Goal: Task Accomplishment & Management: Use online tool/utility

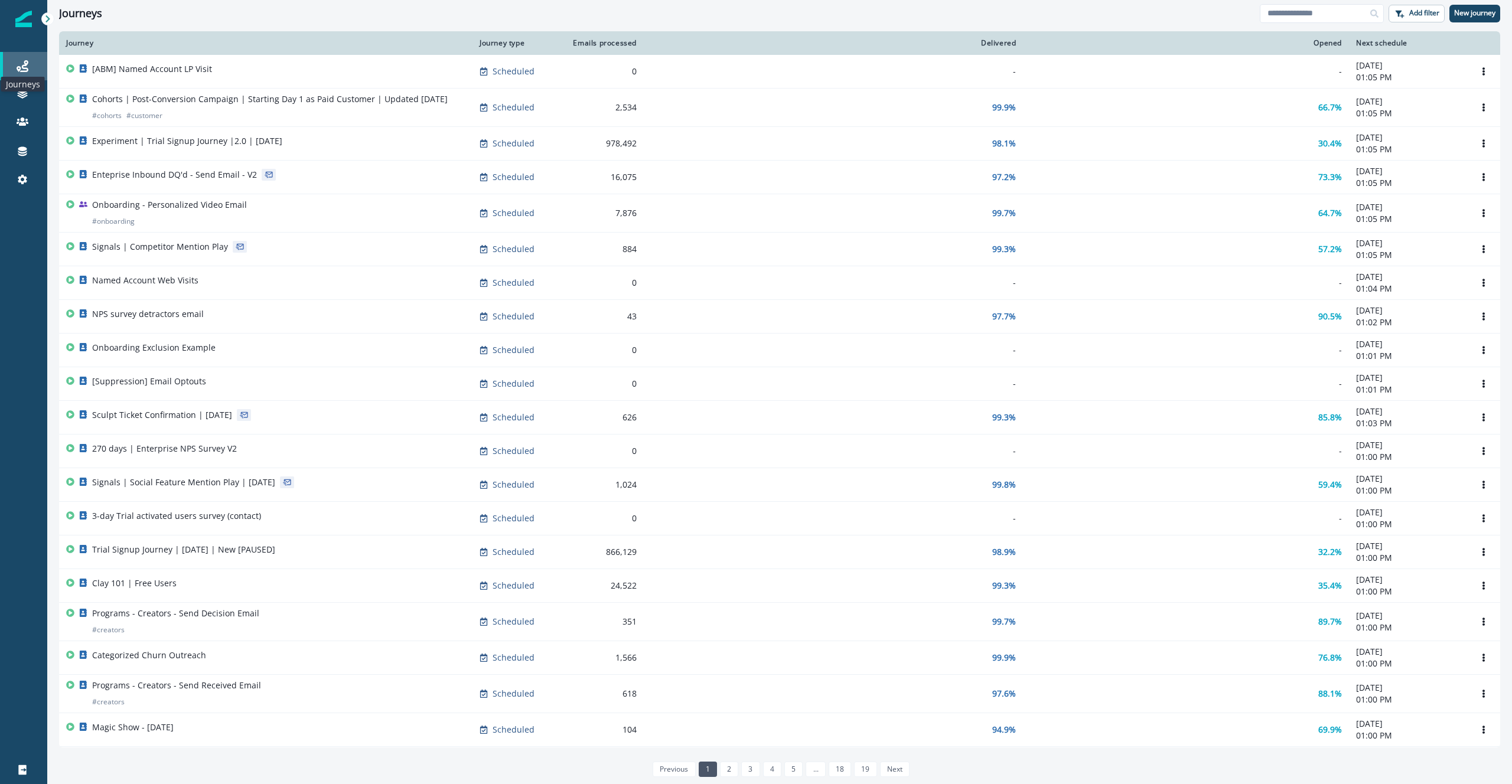
click at [28, 68] on icon at bounding box center [23, 66] width 12 height 12
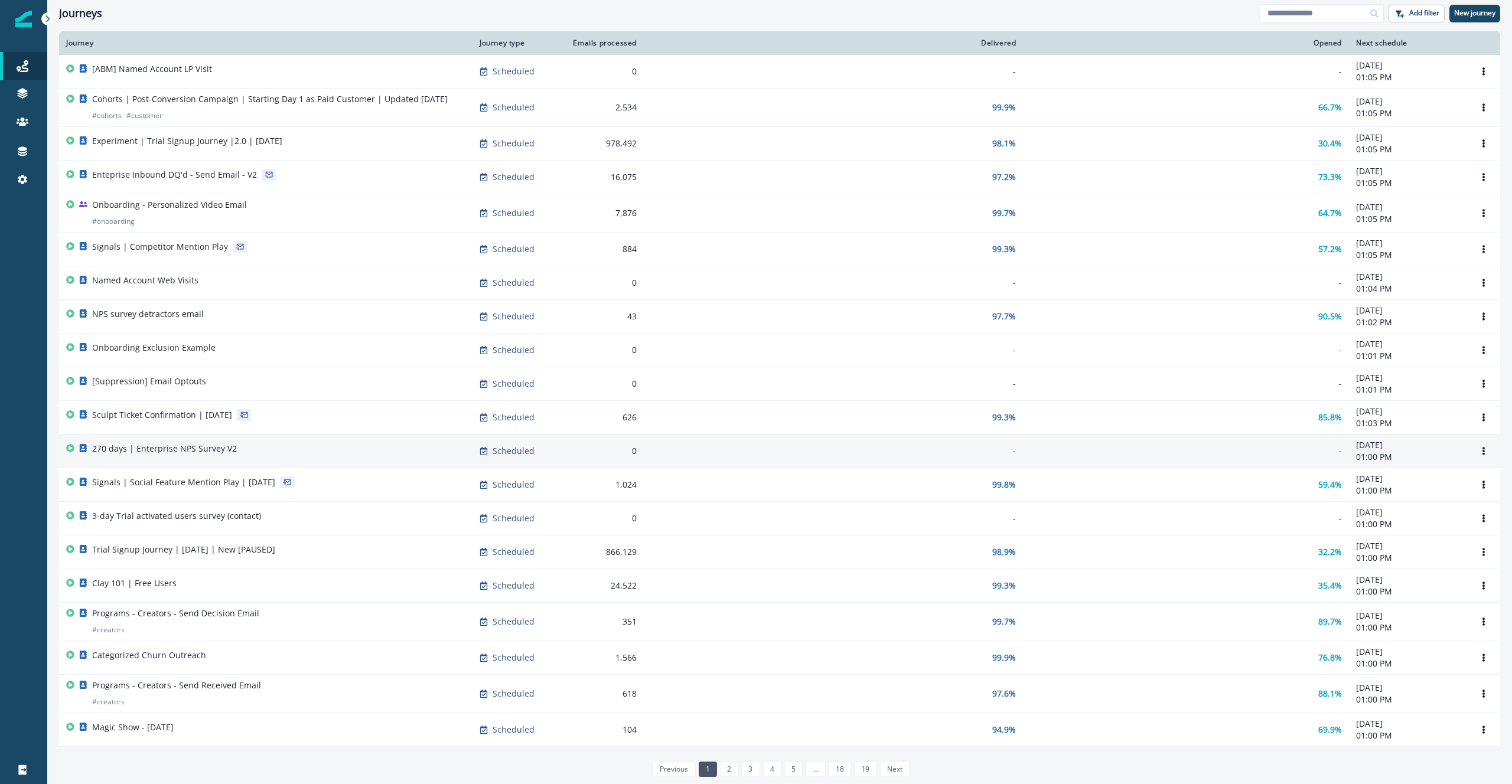
click at [197, 456] on div "270 days | Enterprise NPS Survey V2" at bounding box center [164, 451] width 145 height 17
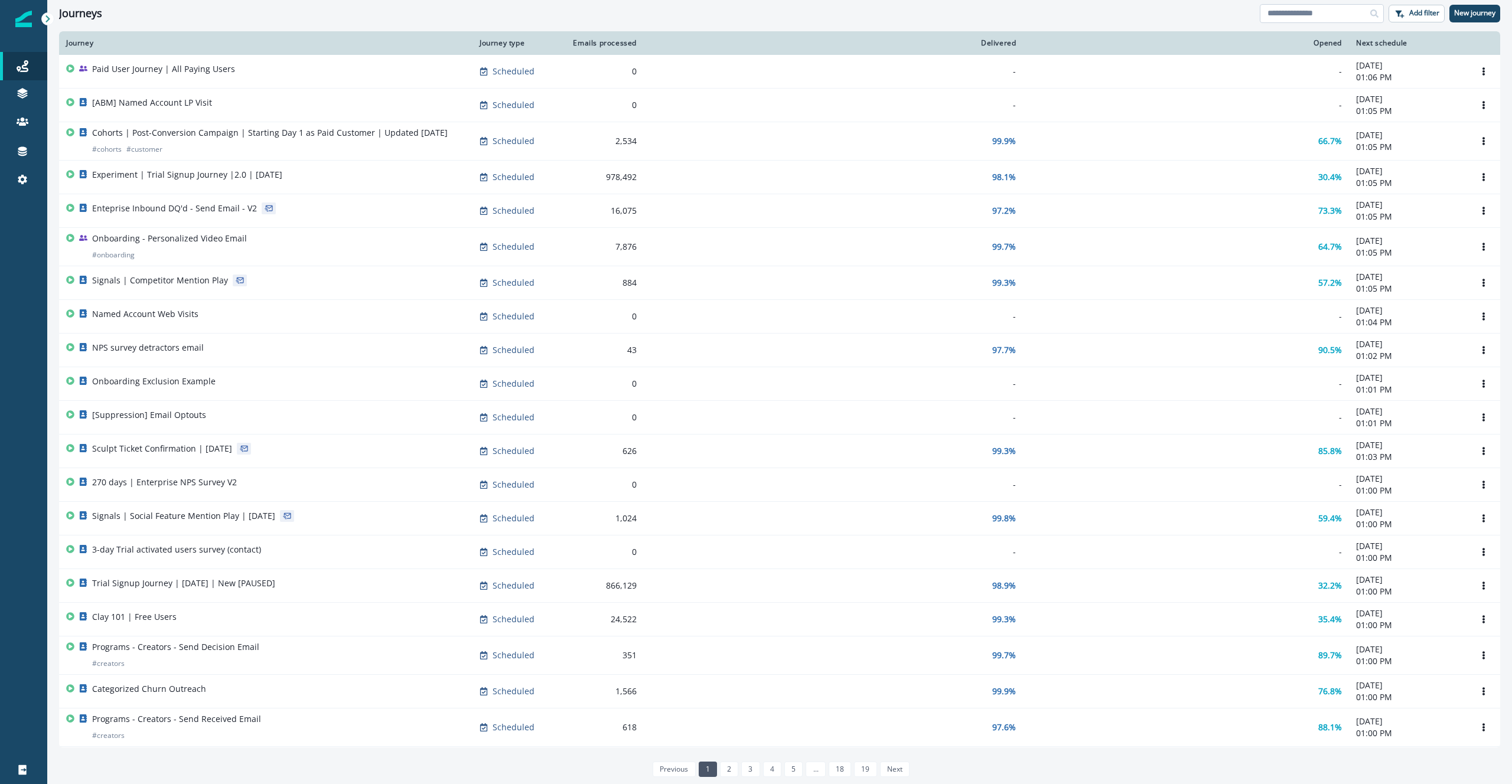
click at [1343, 16] on input at bounding box center [1321, 13] width 124 height 19
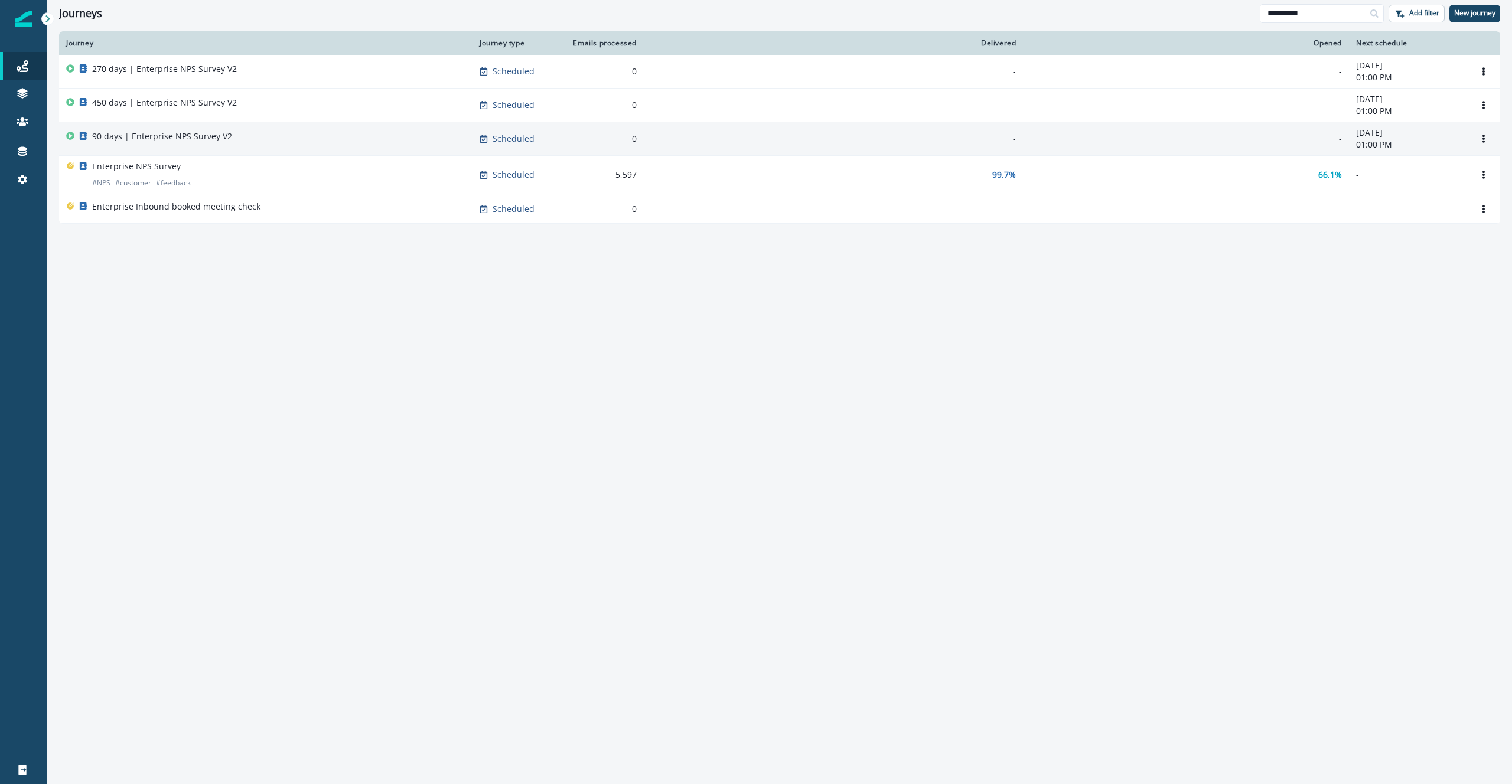
type input "**********"
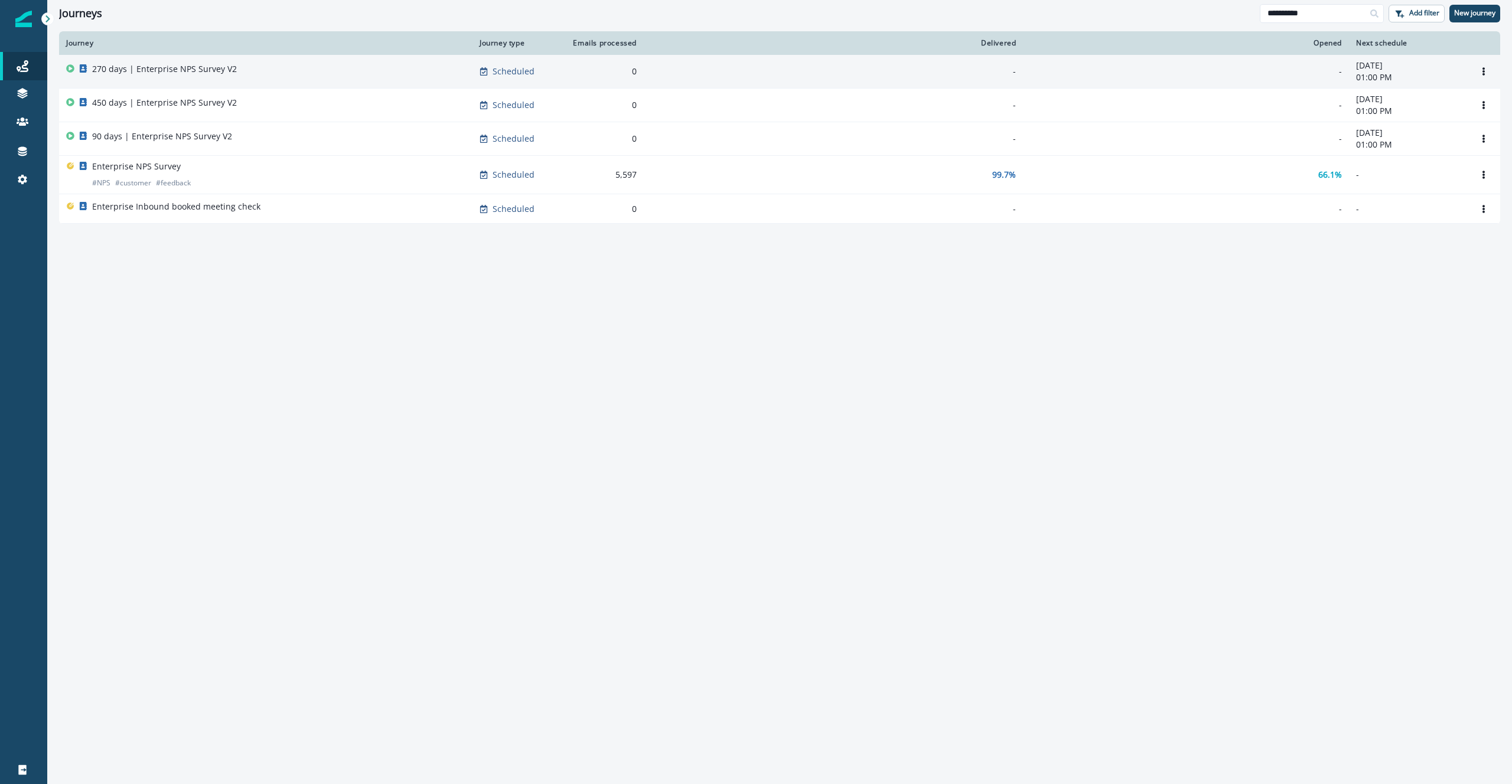
click at [178, 70] on p "270 days | Enterprise NPS Survey V2" at bounding box center [164, 69] width 145 height 12
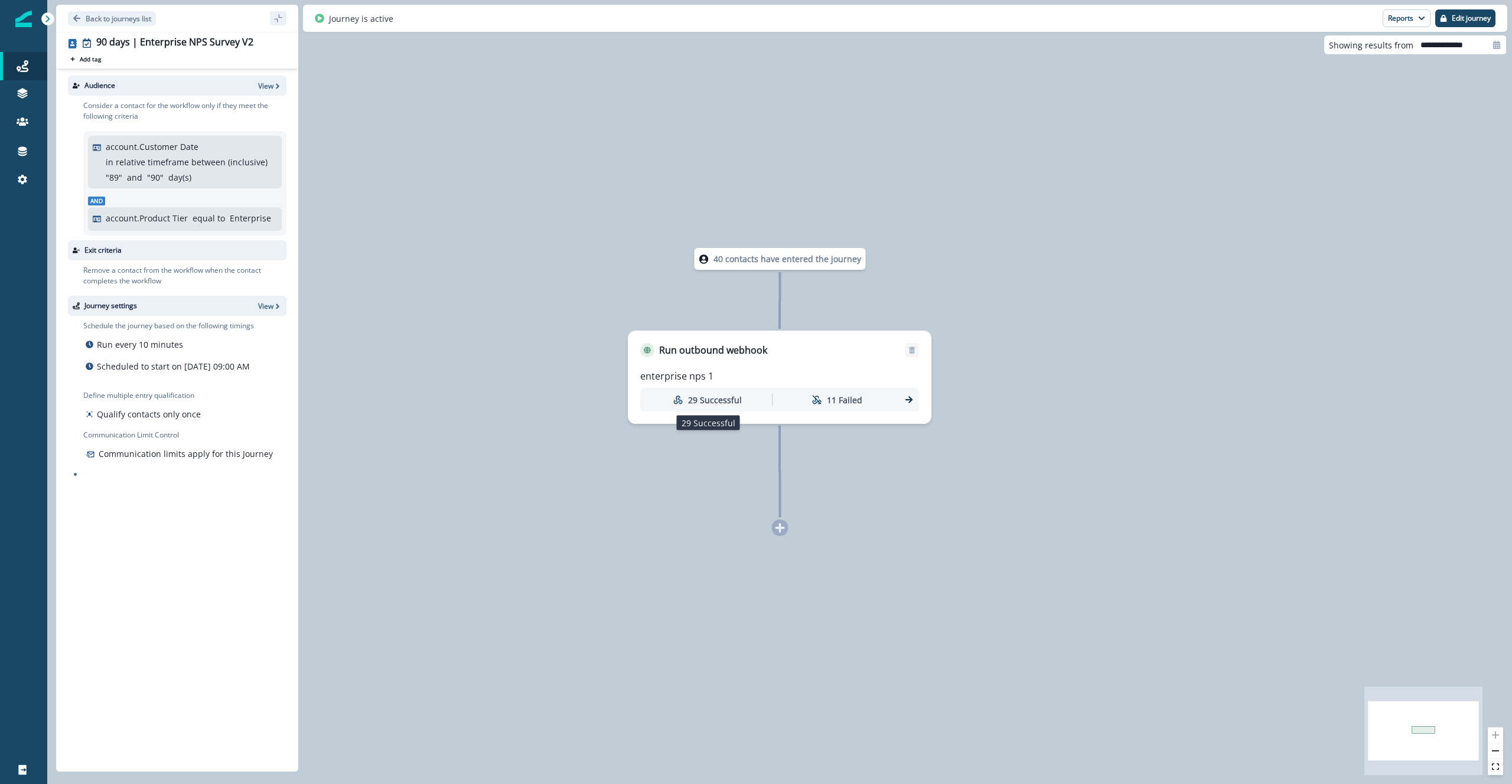
click at [700, 398] on p "29 Successful" at bounding box center [715, 400] width 54 height 12
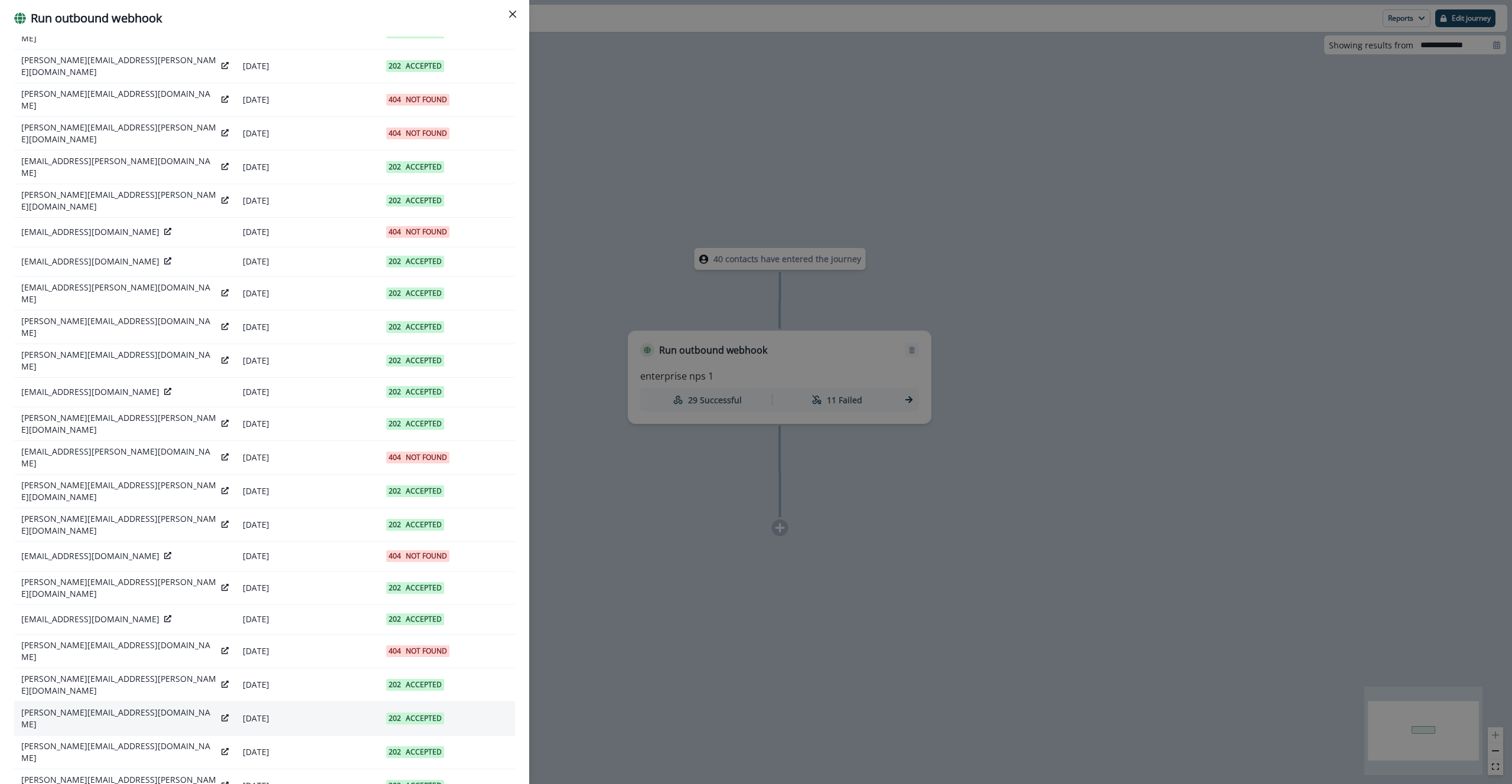
scroll to position [292, 0]
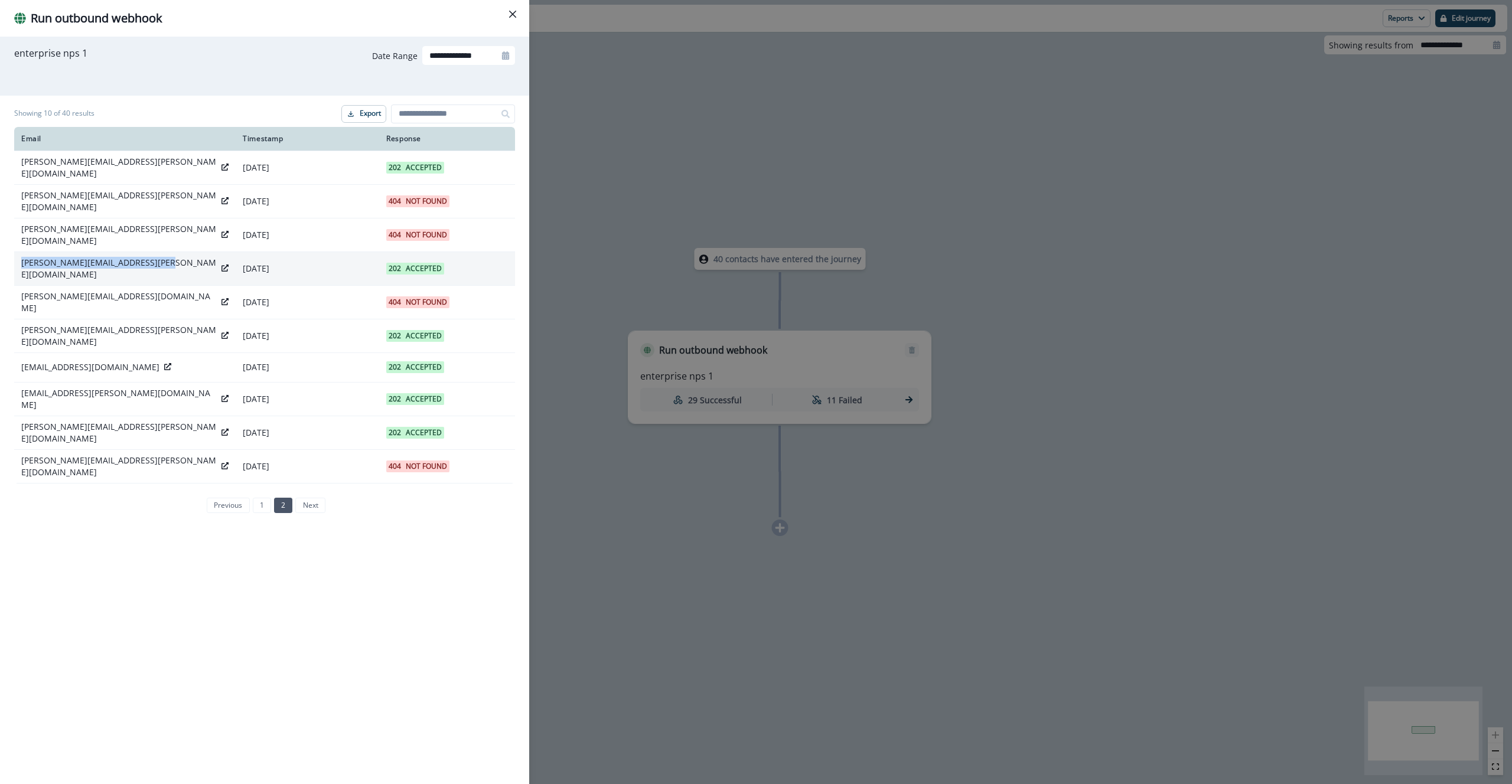
drag, startPoint x: 158, startPoint y: 256, endPoint x: 19, endPoint y: 256, distance: 139.0
click at [19, 256] on td "kalpana.singh@recordedfuture.com" at bounding box center [125, 268] width 221 height 34
copy p "kalpana.singh@recordedfuture.com"
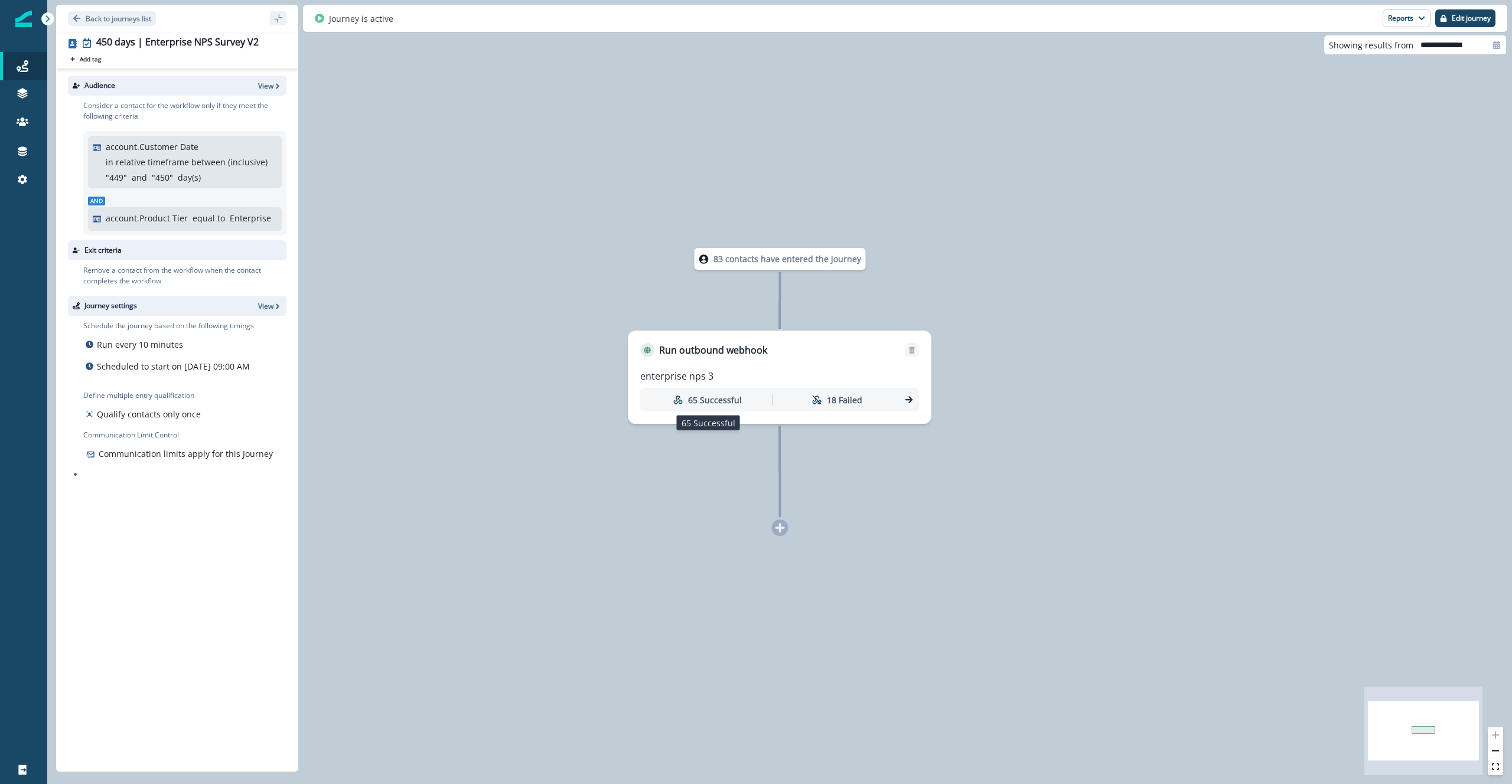
click at [724, 400] on p "65 Successful" at bounding box center [715, 400] width 54 height 12
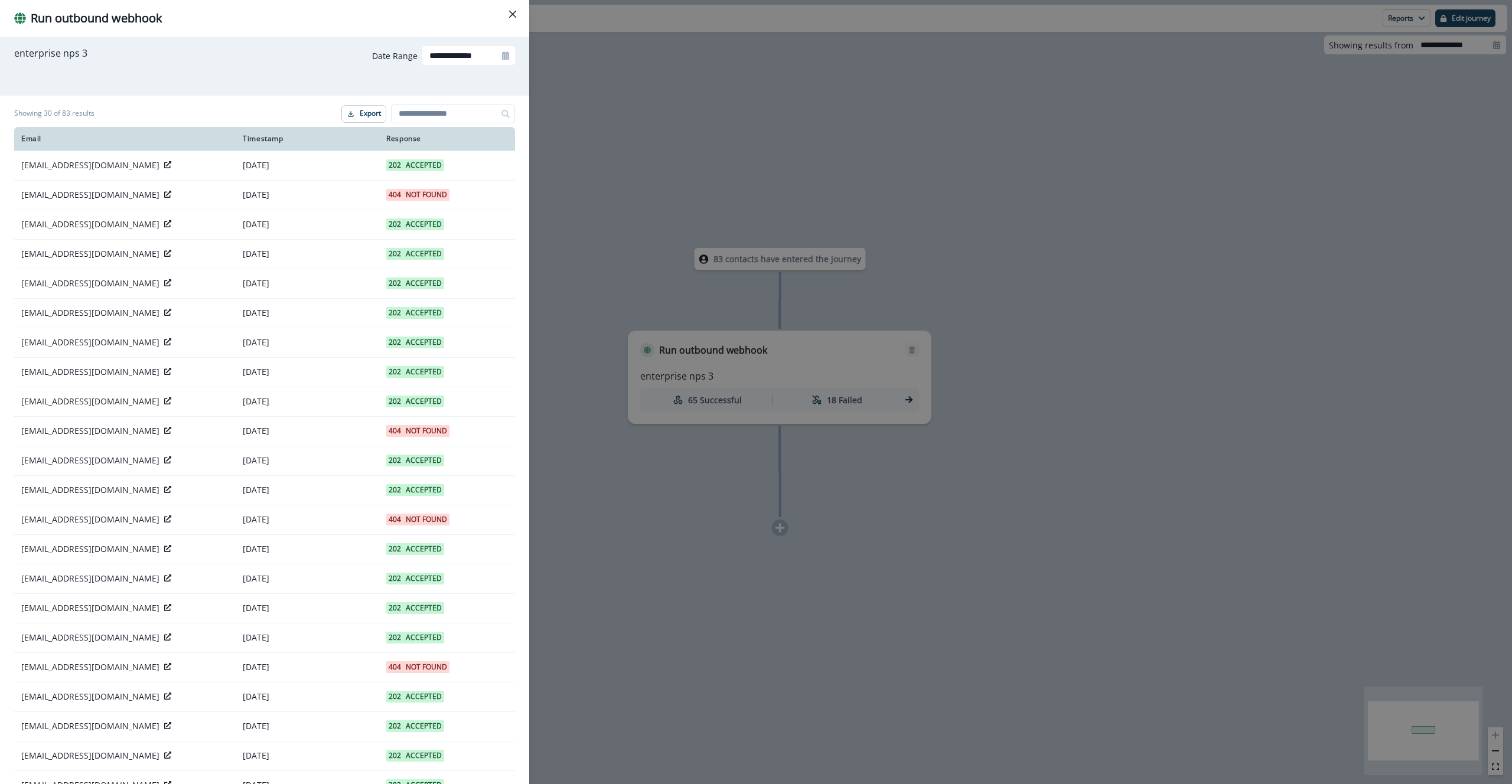
scroll to position [292, 0]
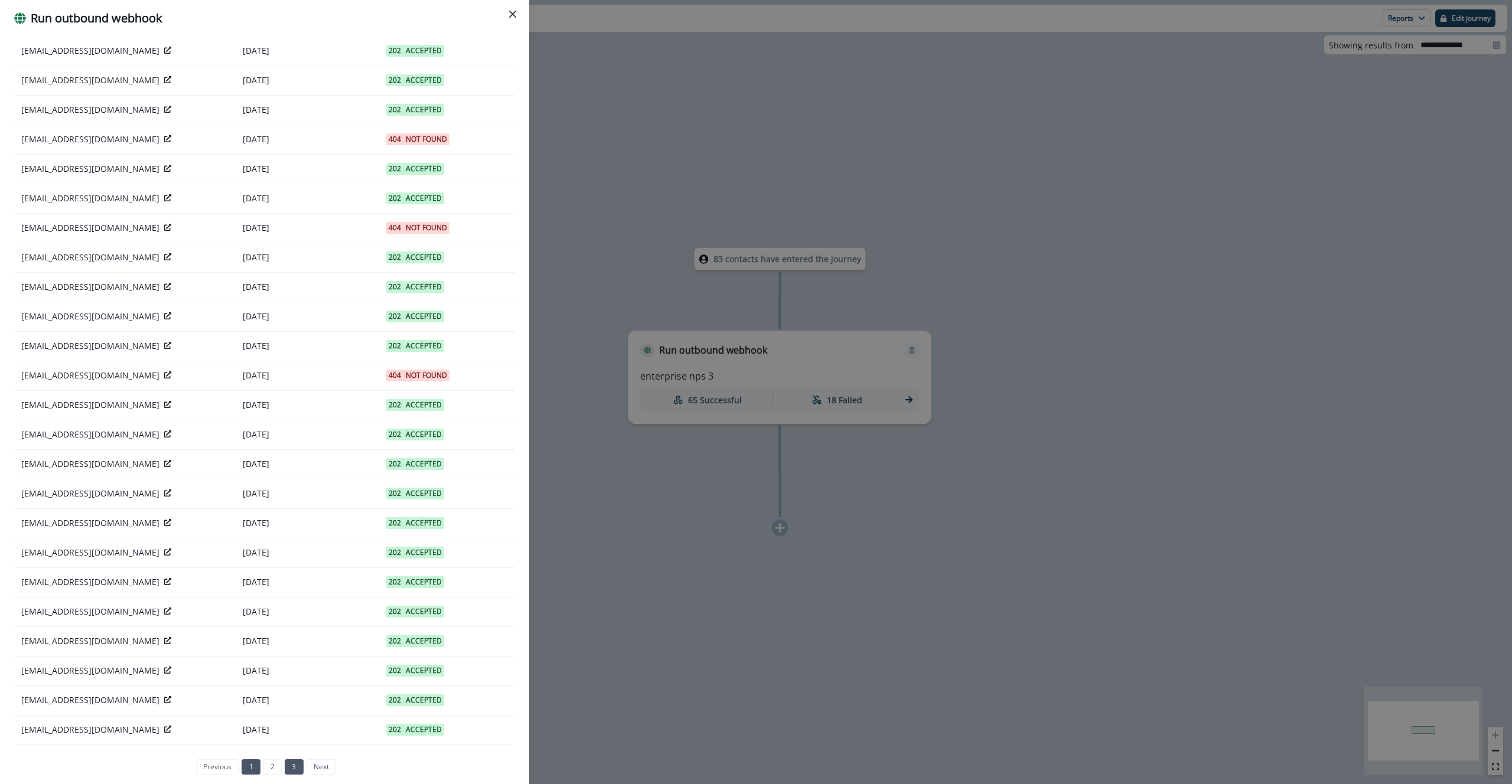
click at [286, 769] on link "3" at bounding box center [293, 767] width 18 height 15
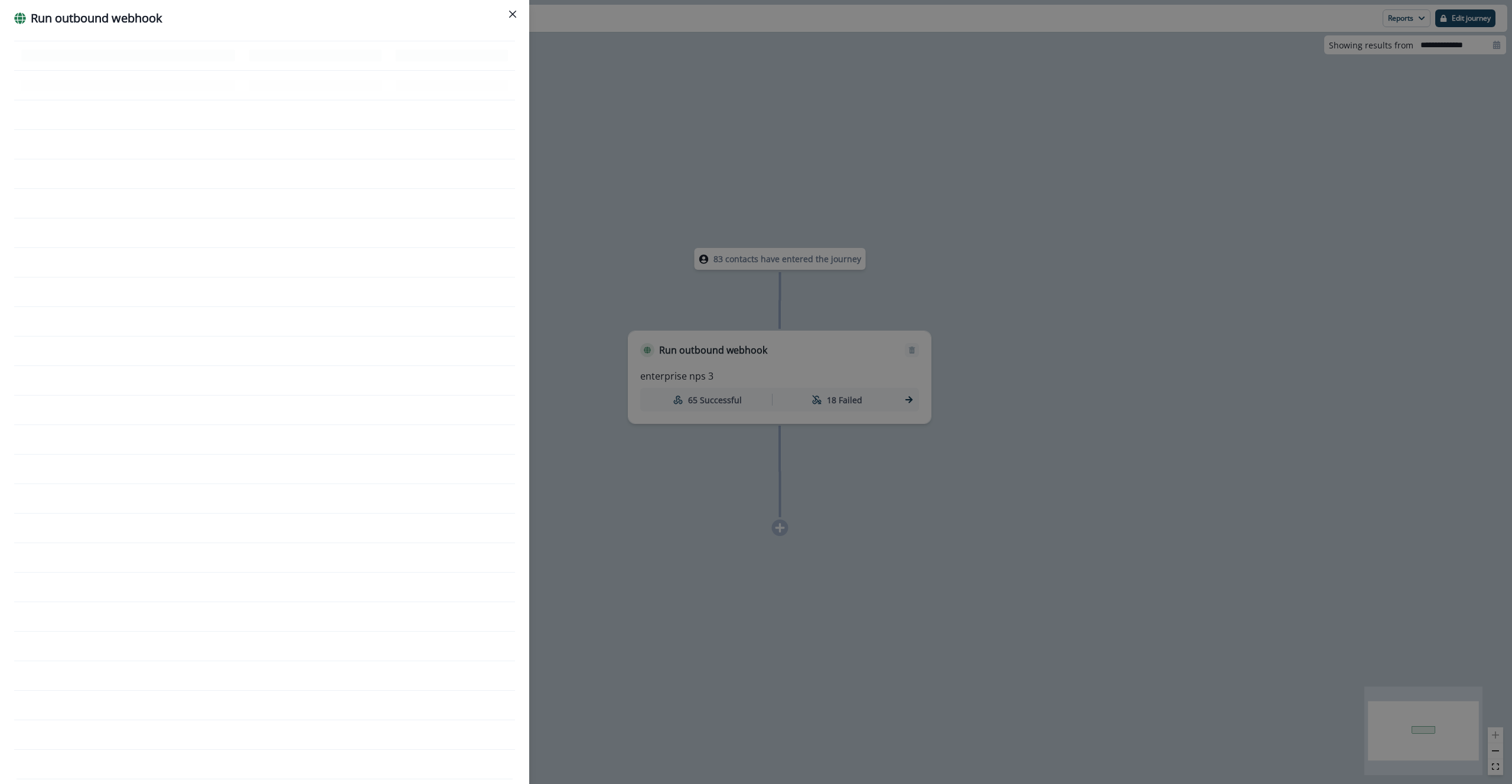
scroll to position [0, 0]
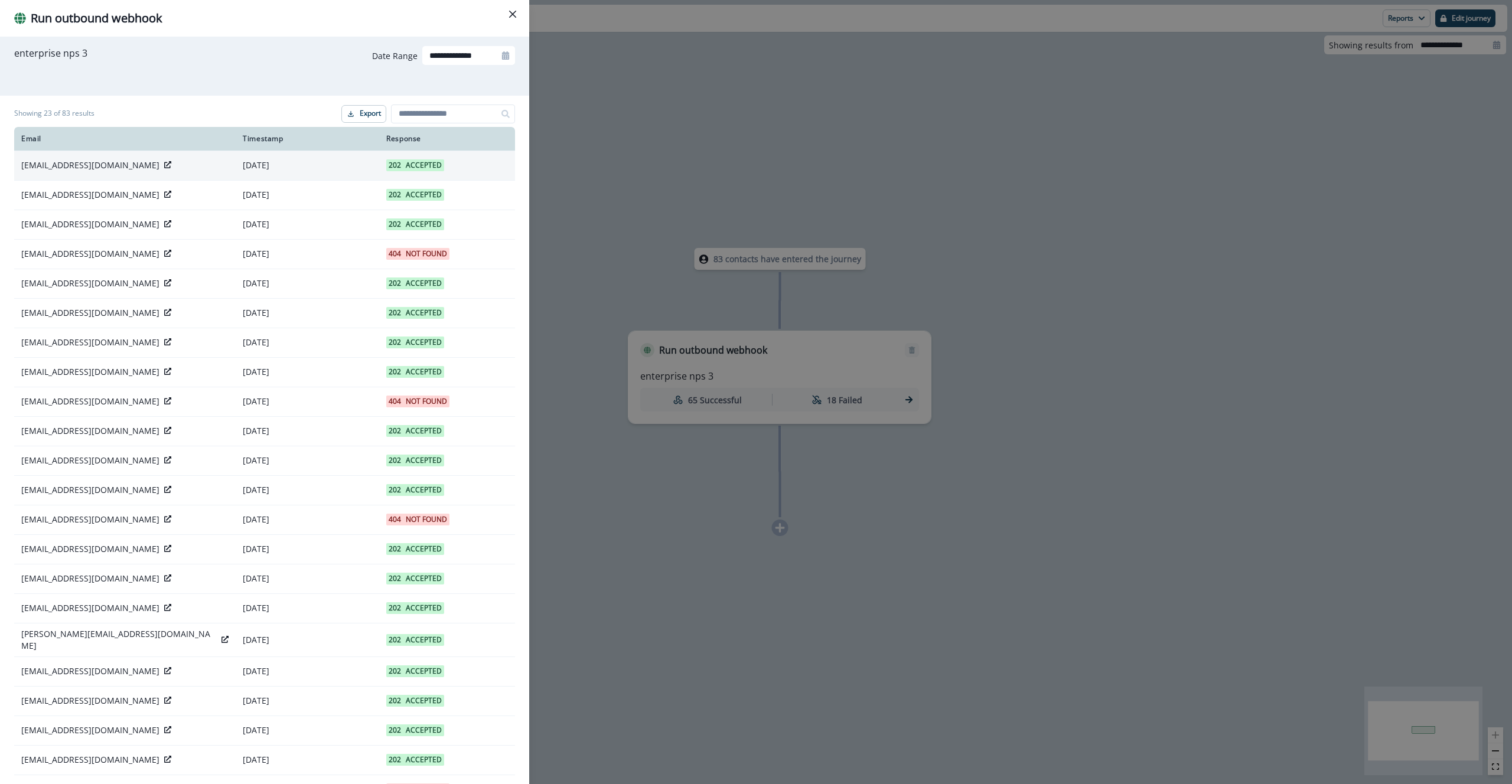
click at [178, 162] on div "agrant@demandbase.com" at bounding box center [125, 166] width 207 height 12
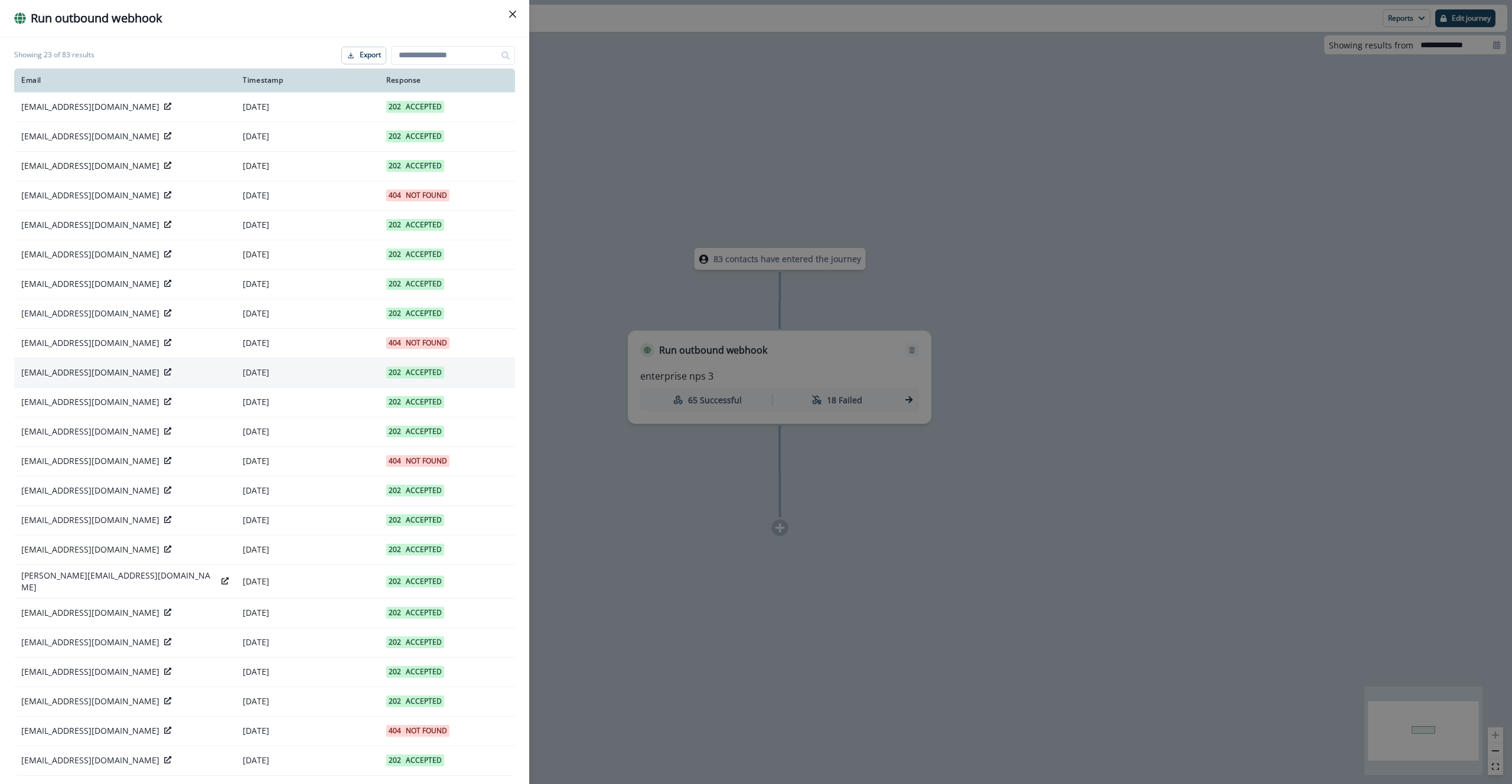
scroll to position [85, 0]
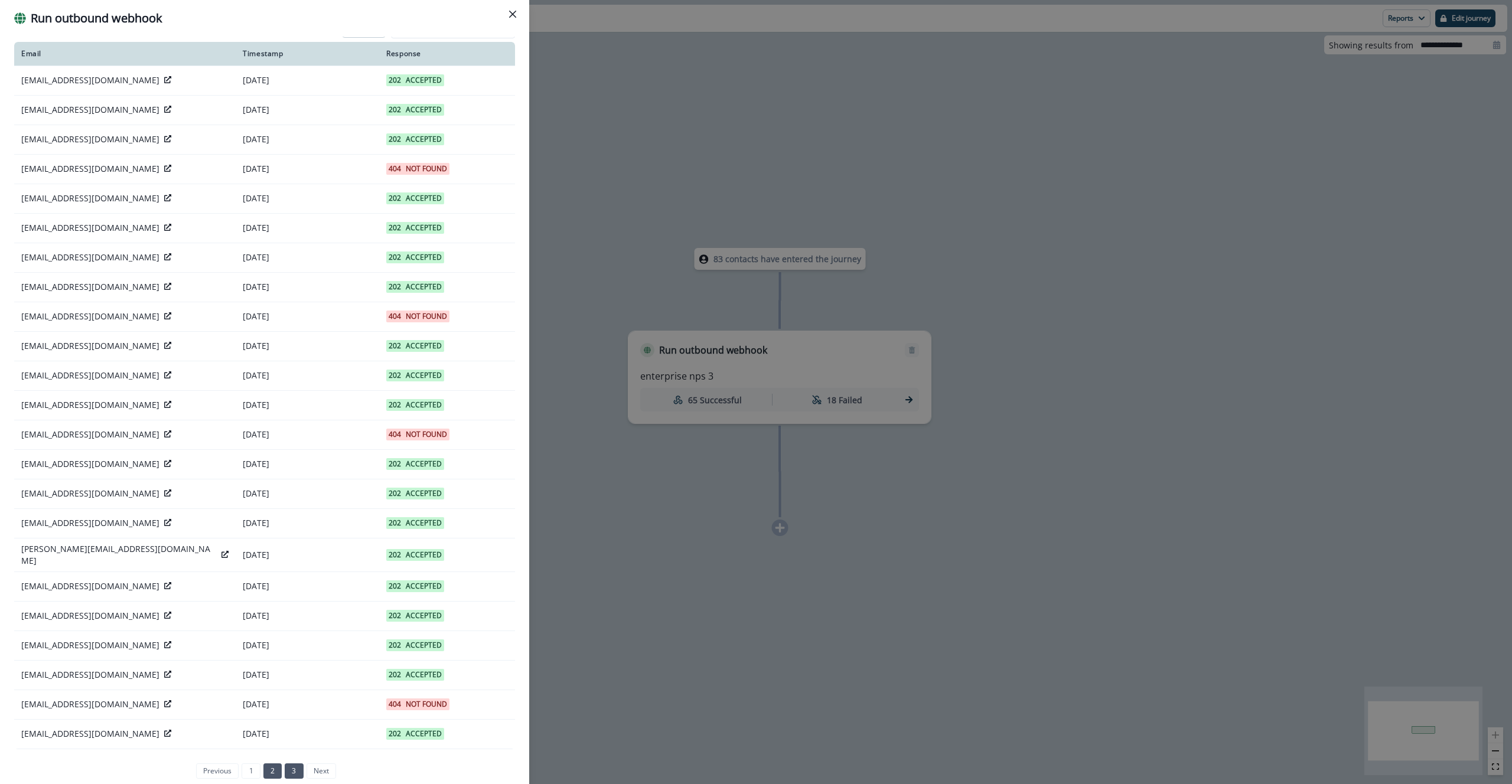
click at [264, 765] on link "2" at bounding box center [272, 771] width 18 height 15
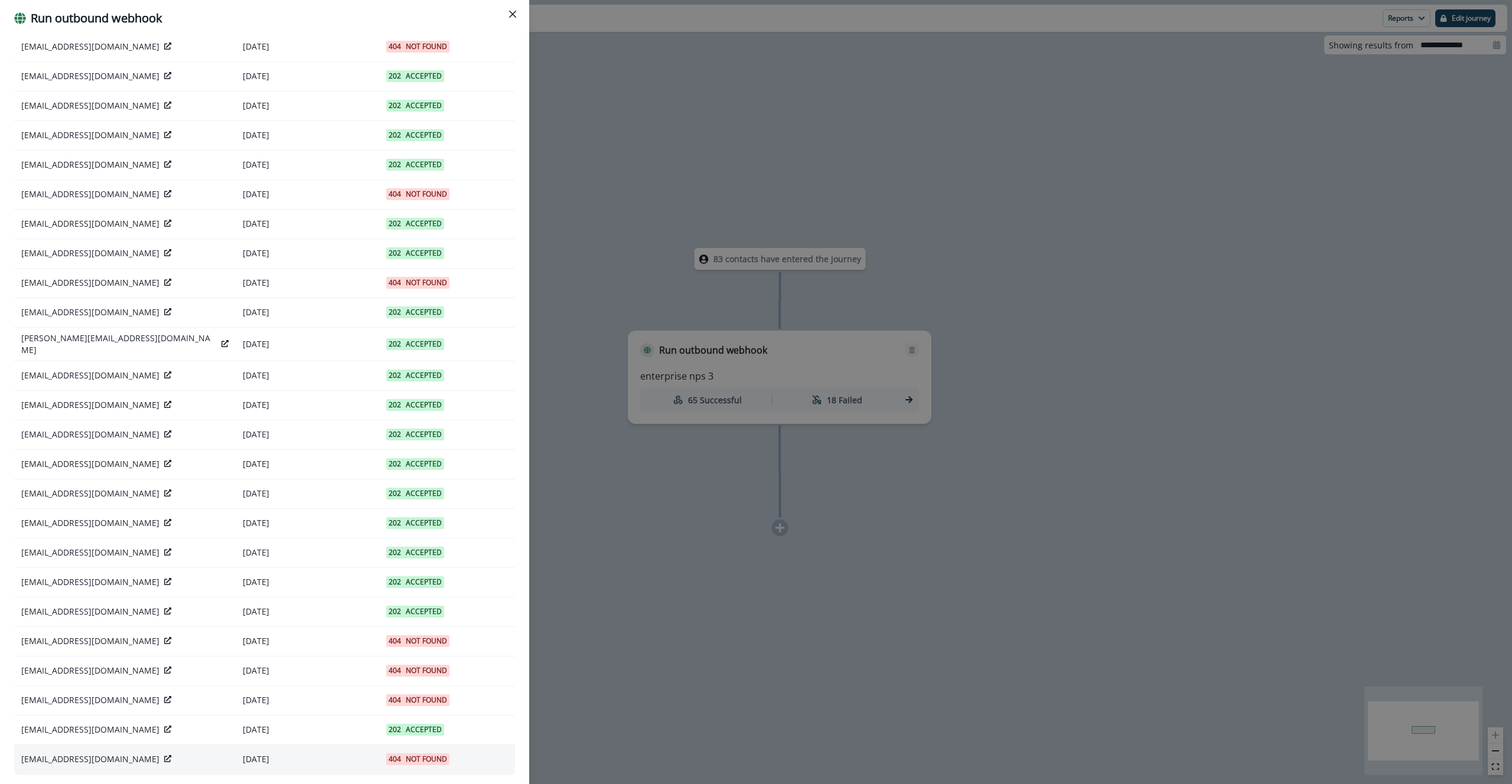
scroll to position [292, 0]
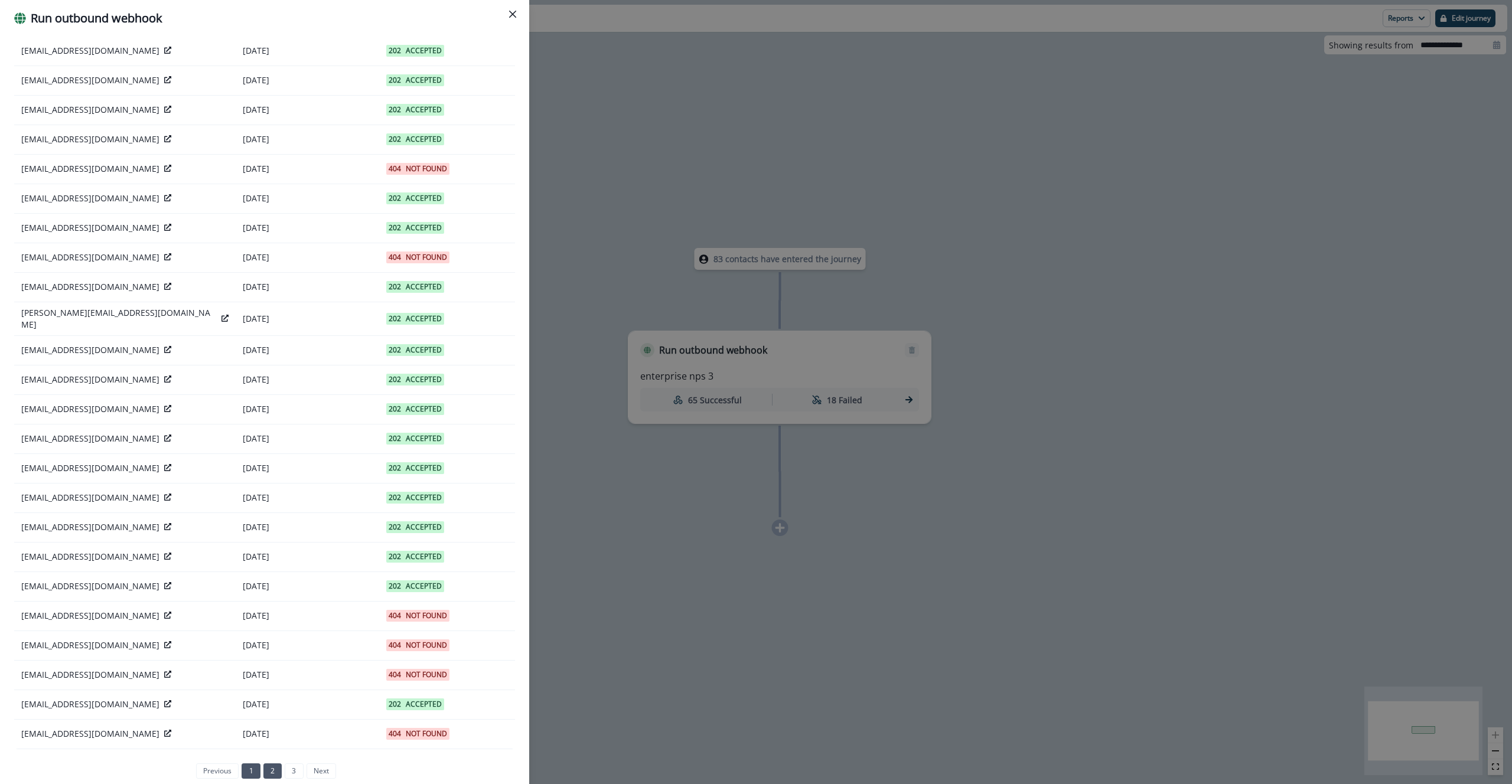
click at [250, 770] on link "1" at bounding box center [250, 771] width 18 height 15
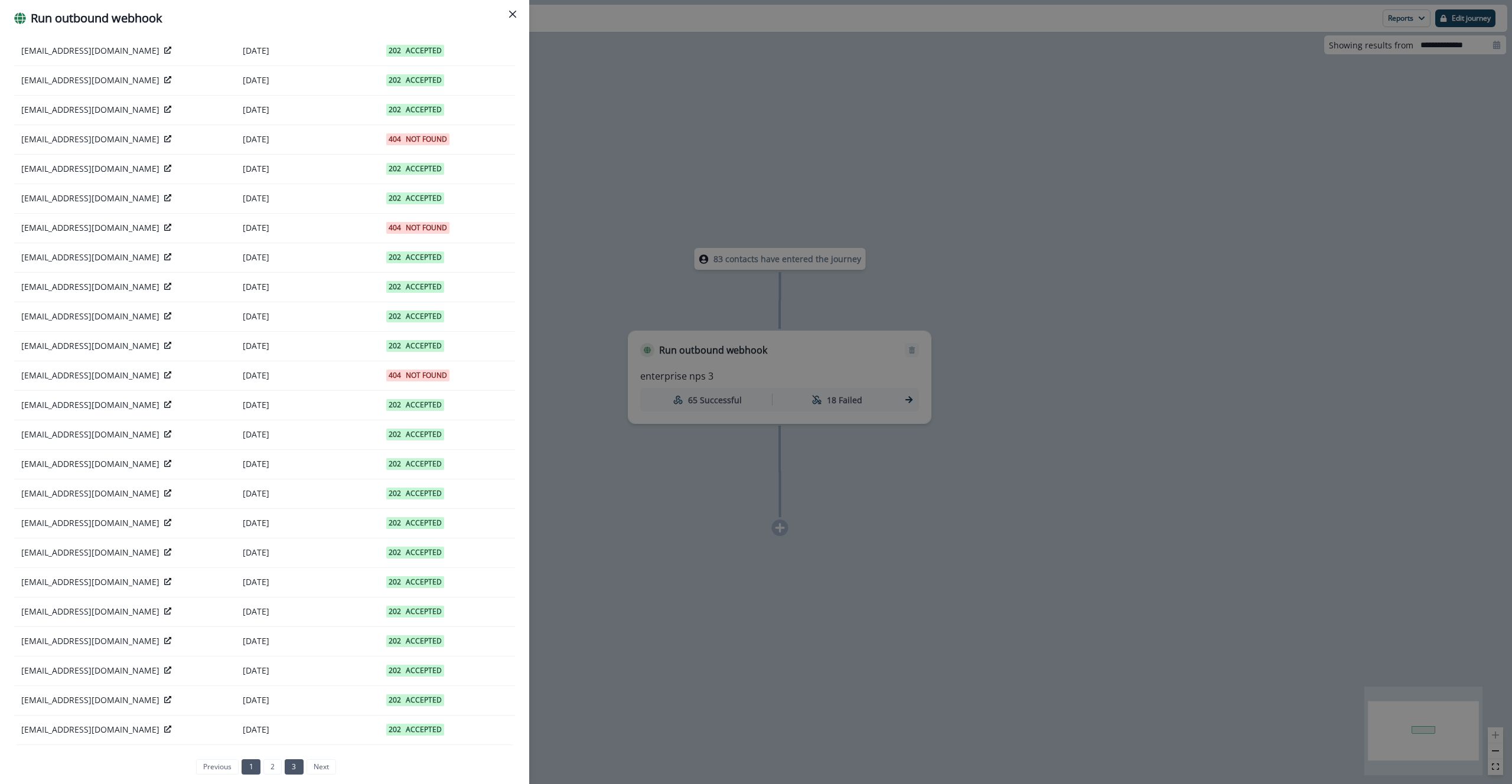
click at [289, 769] on link "3" at bounding box center [293, 767] width 18 height 15
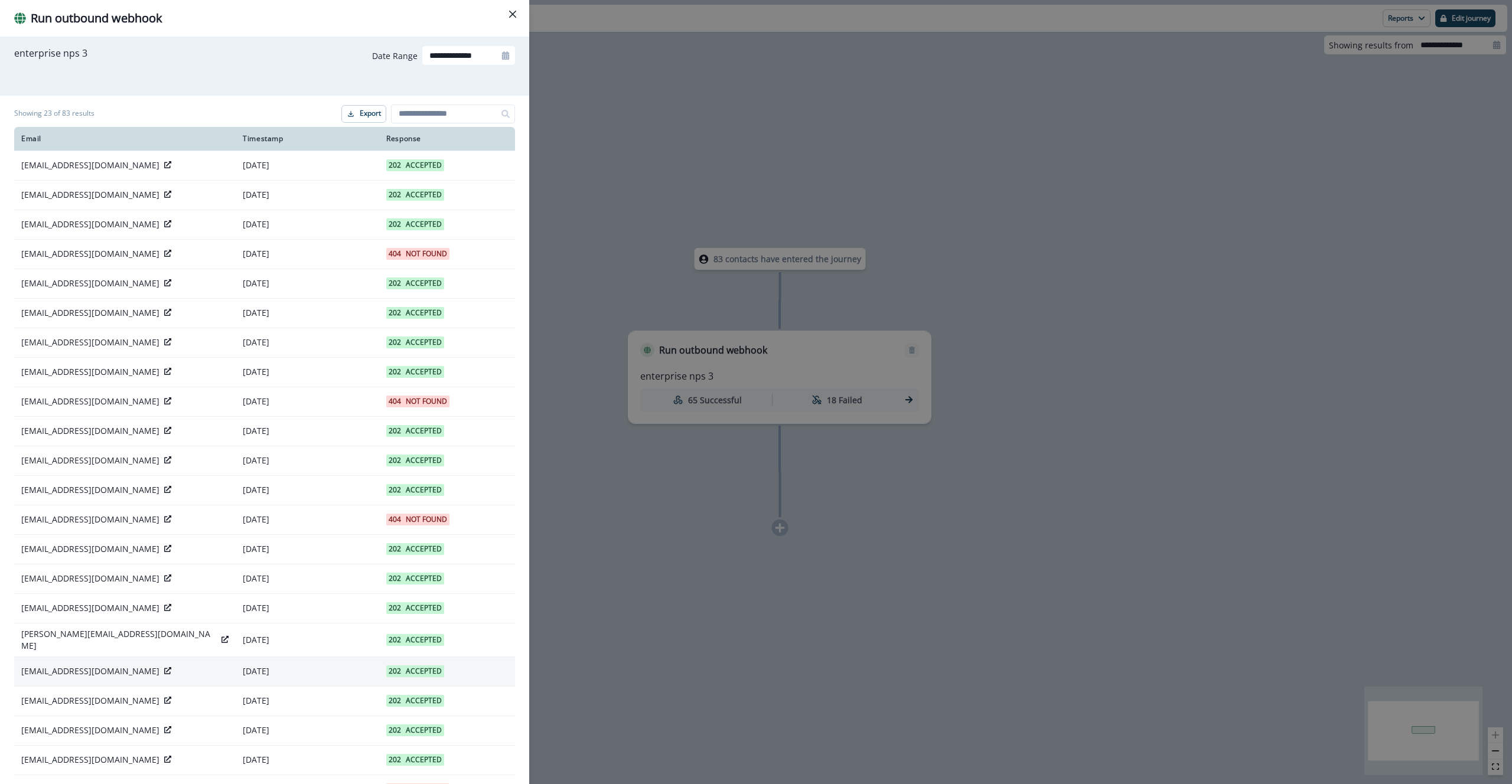
scroll to position [85, 0]
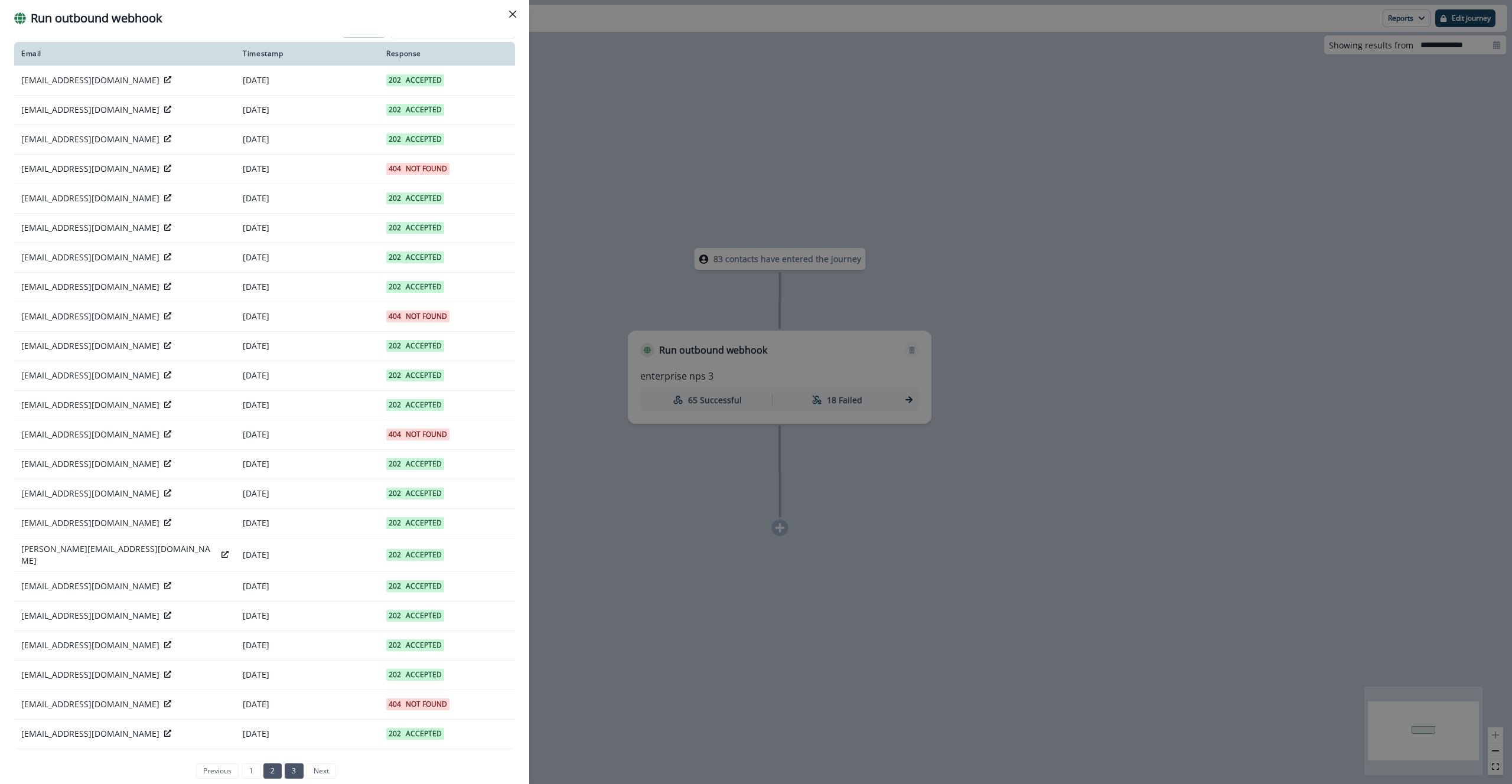
click at [264, 766] on link "2" at bounding box center [272, 771] width 18 height 15
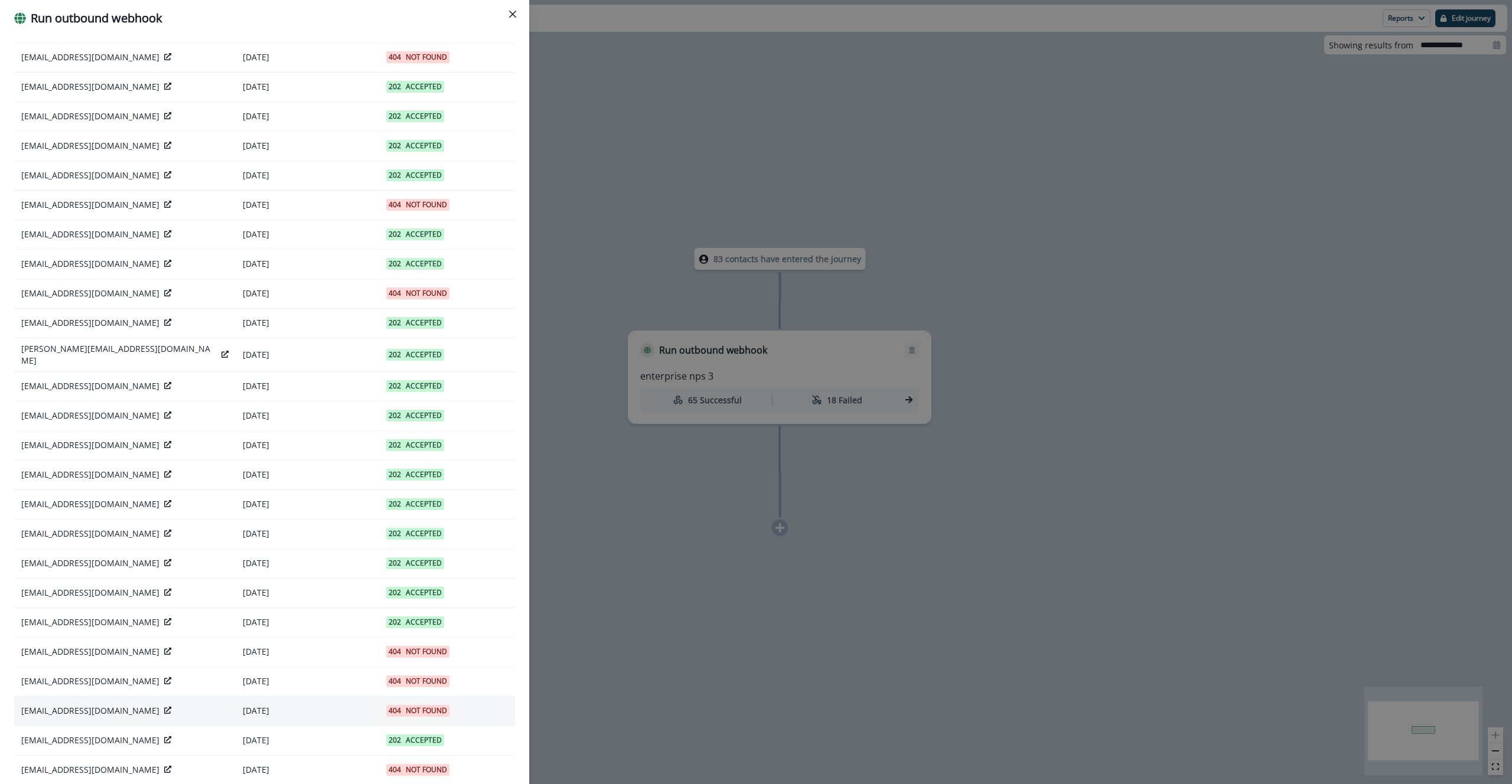
scroll to position [292, 0]
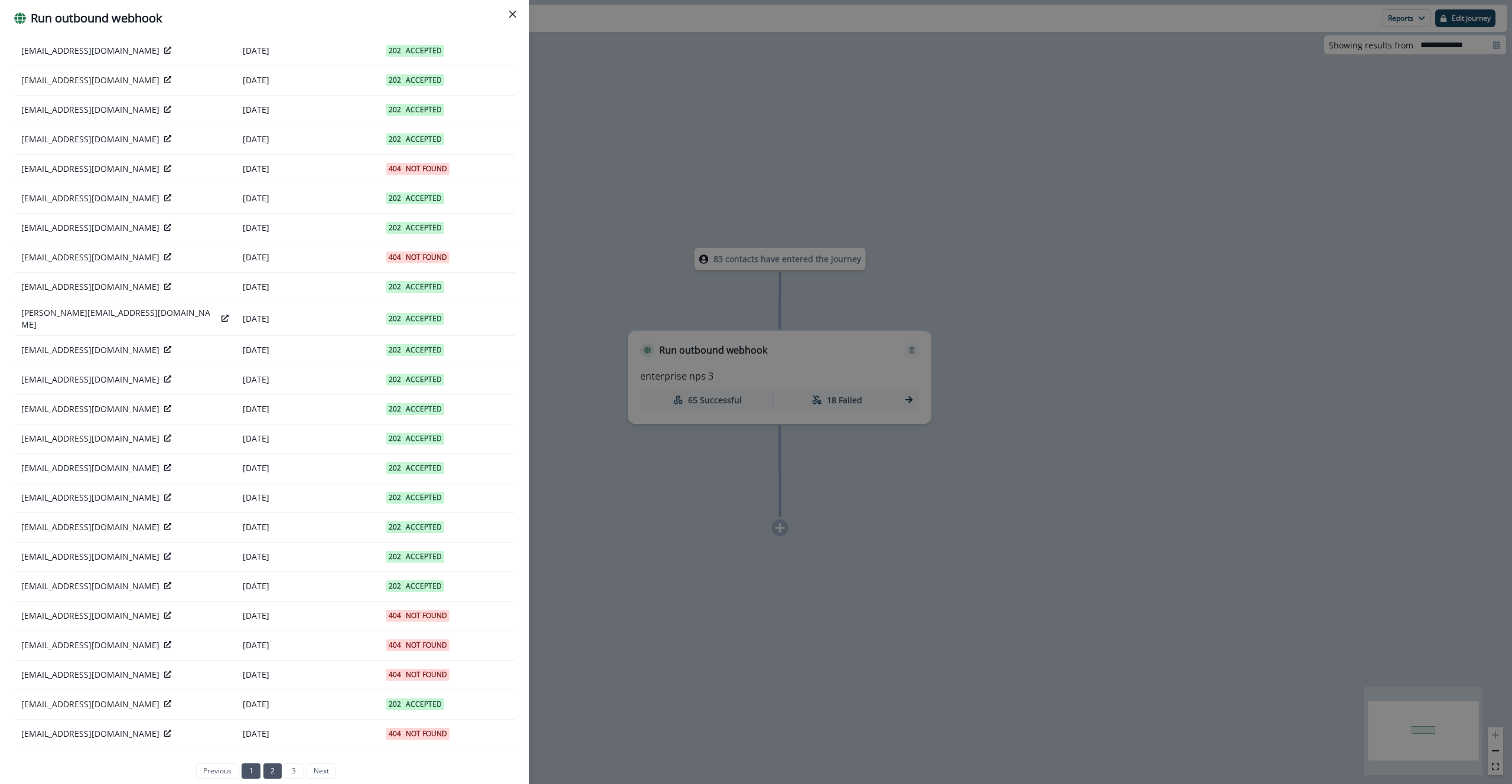
click at [248, 768] on link "1" at bounding box center [250, 771] width 18 height 15
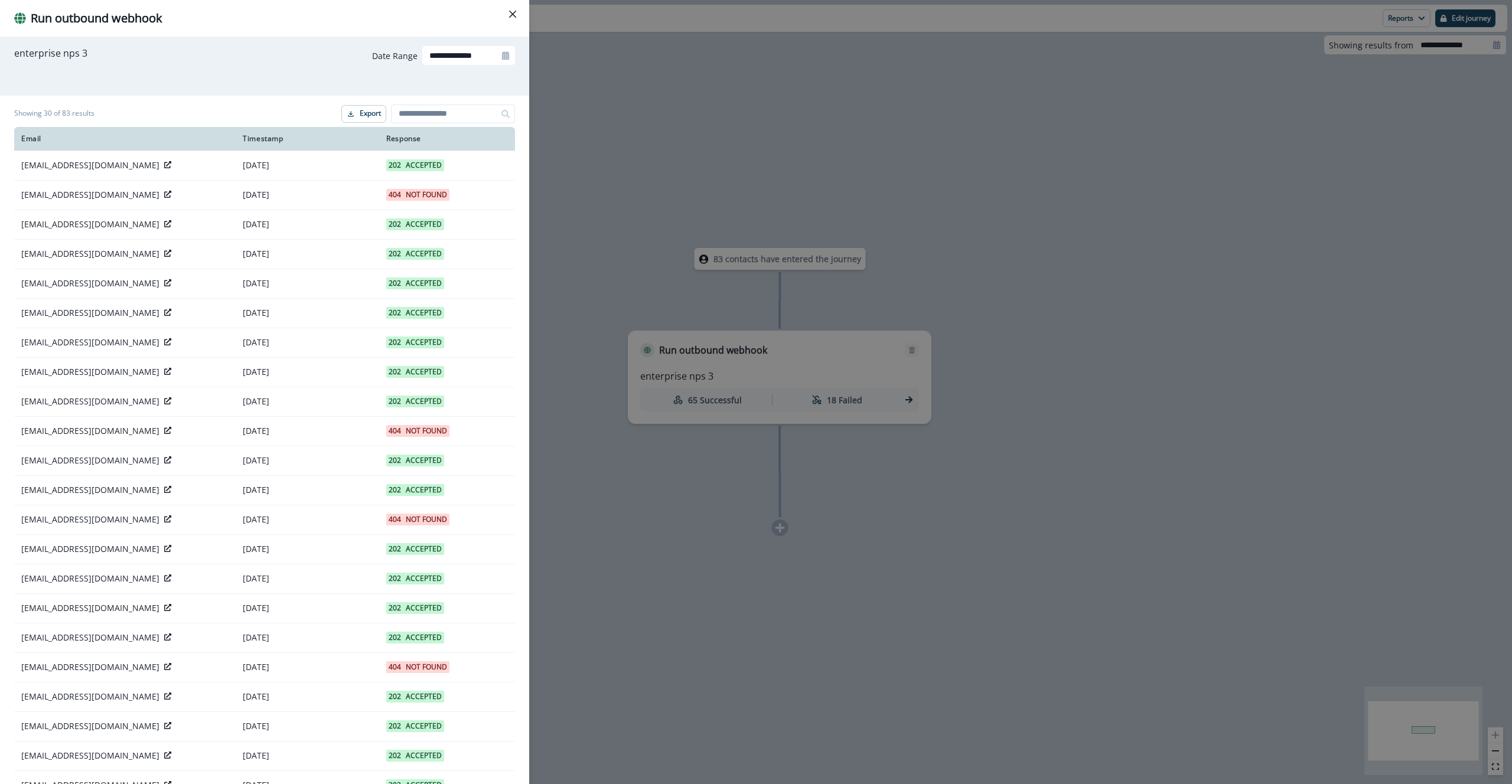
click at [521, 19] on button "Close" at bounding box center [512, 14] width 19 height 19
